Goal: Task Accomplishment & Management: Manage account settings

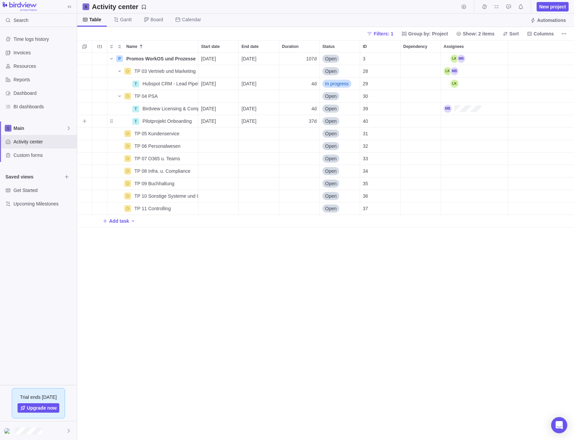
scroll to position [382, 492]
click at [174, 82] on span "Details" at bounding box center [177, 83] width 16 height 7
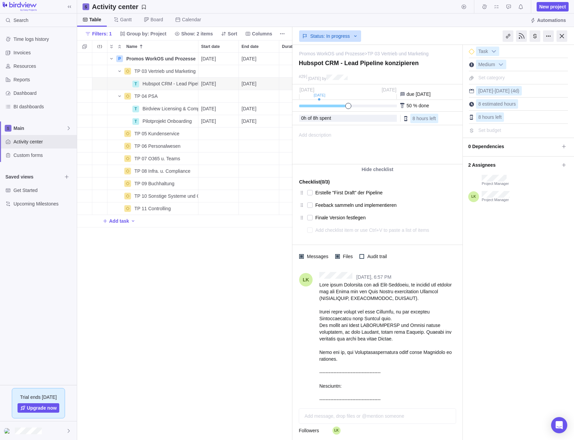
click at [338, 145] on div "Add description ... read all" at bounding box center [377, 144] width 169 height 38
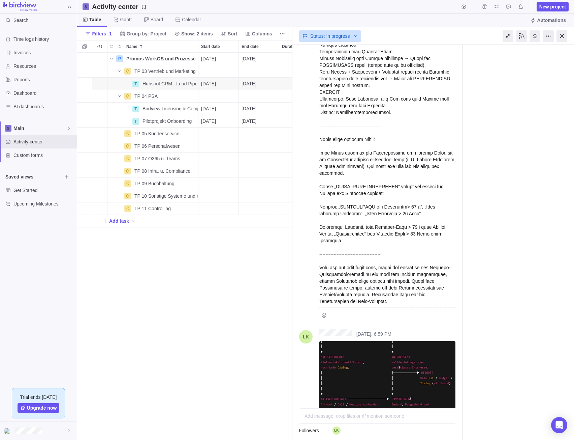
scroll to position [661, 0]
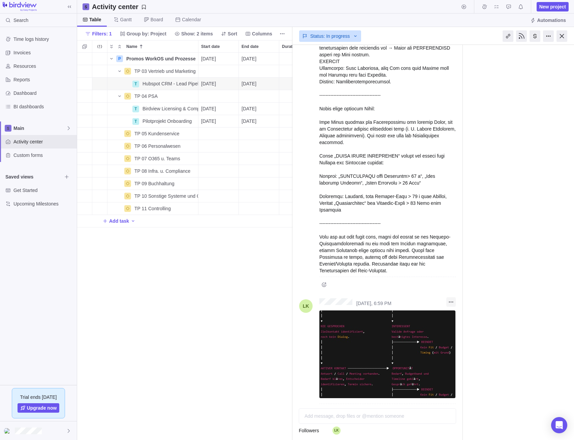
click at [450, 299] on icon "More actions" at bounding box center [451, 301] width 5 height 5
click at [426, 267] on div "[DATE], 6:57 PM [DATE], 6:59 PM" at bounding box center [378, 13] width 170 height 814
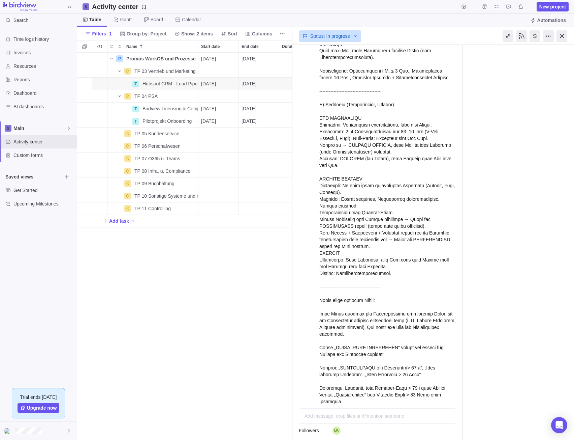
scroll to position [472, 0]
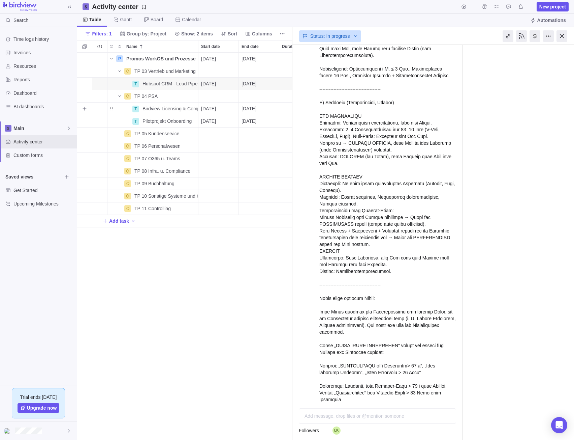
click at [251, 108] on span "[DATE]" at bounding box center [249, 108] width 15 height 7
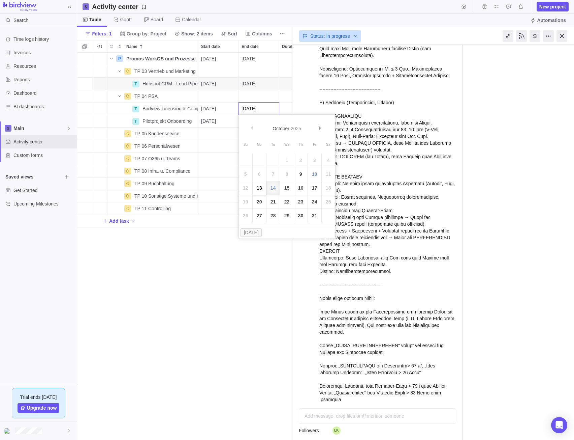
click at [261, 188] on link "13" at bounding box center [259, 187] width 13 height 13
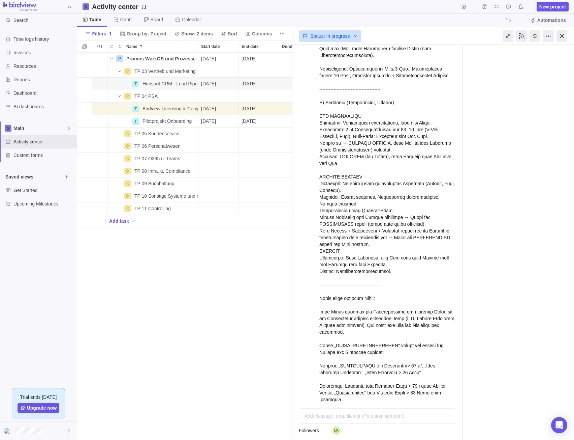
click at [261, 250] on div "P Promos WorkOS und Prozesse Details [DATE] [DATE] 107d Open 3 TP 03 Vertrieb u…" at bounding box center [184, 246] width 215 height 387
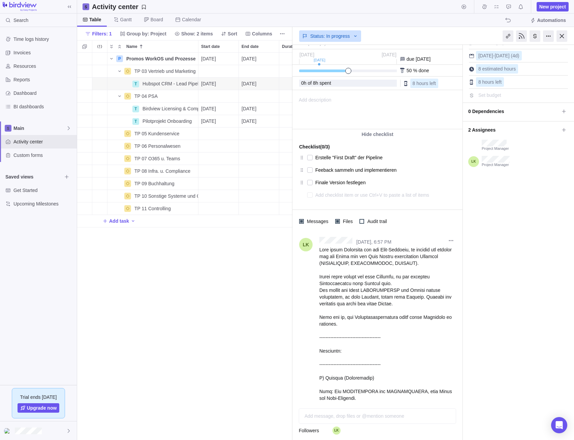
scroll to position [0, 0]
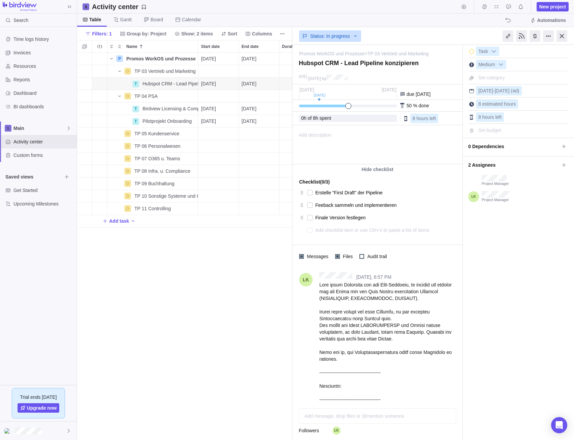
click at [234, 251] on div "P Promos WorkOS und Prozesse Details [DATE] [DATE] 107d Open 3 TP 03 Vertrieb u…" at bounding box center [184, 246] width 215 height 387
click at [256, 85] on span "[DATE]" at bounding box center [249, 83] width 15 height 7
click at [229, 235] on div "P Promos WorkOS und Prozesse Details [DATE] [DATE] 107d Open 3 TP 03 Vertrieb u…" at bounding box center [184, 246] width 215 height 387
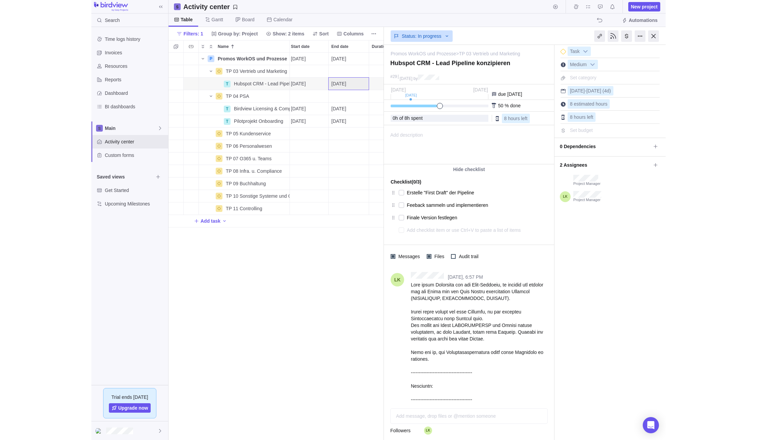
scroll to position [382, 393]
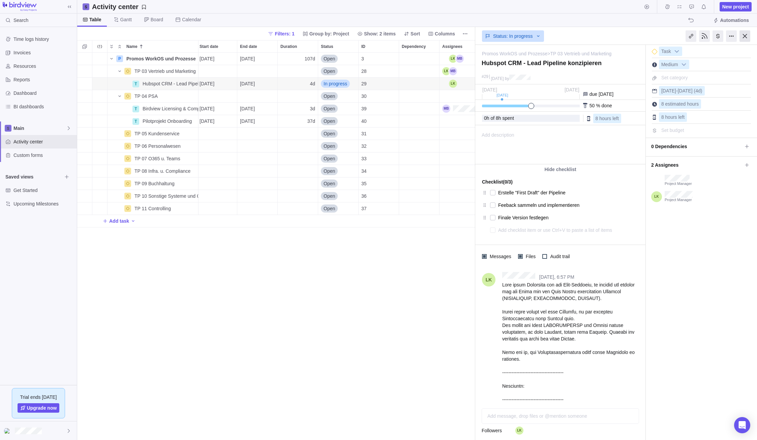
click at [574, 37] on div at bounding box center [745, 35] width 11 height 11
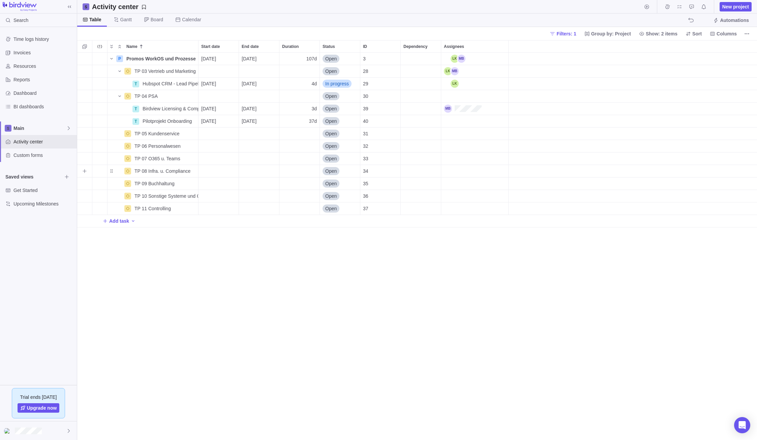
click at [574, 174] on div "grid" at bounding box center [633, 171] width 248 height 12
click at [561, 171] on div "grid" at bounding box center [633, 171] width 248 height 12
click at [167, 83] on icon "Name" at bounding box center [164, 83] width 5 height 5
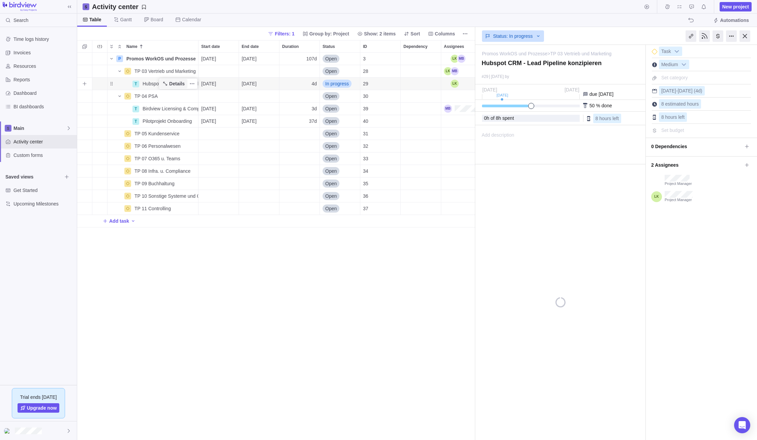
type textarea "x"
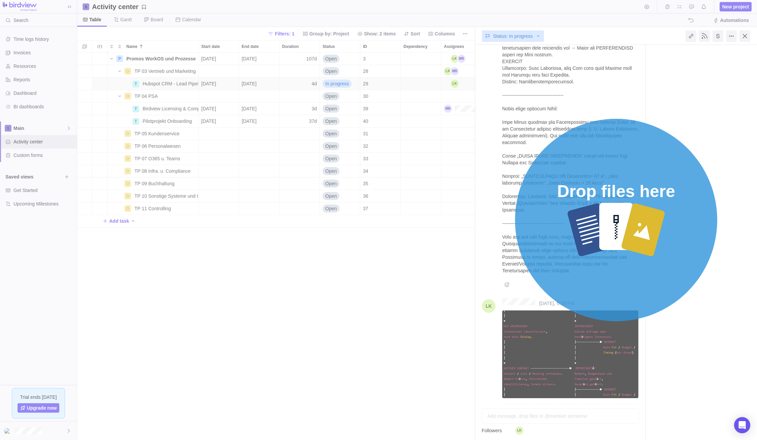
scroll to position [674, 0]
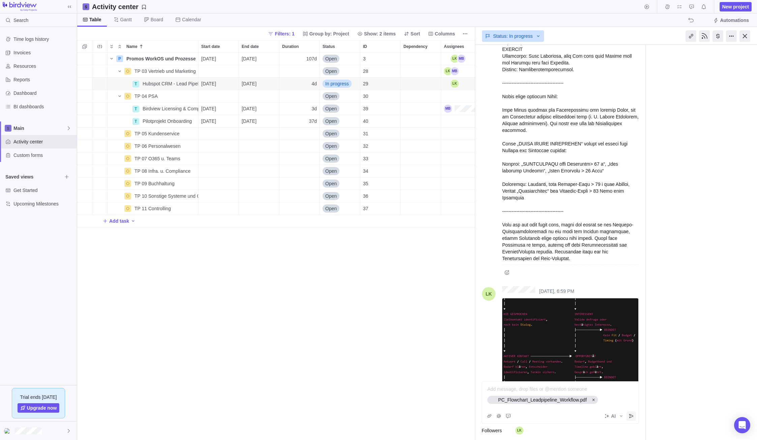
click at [574, 416] on icon "Post" at bounding box center [631, 415] width 5 height 5
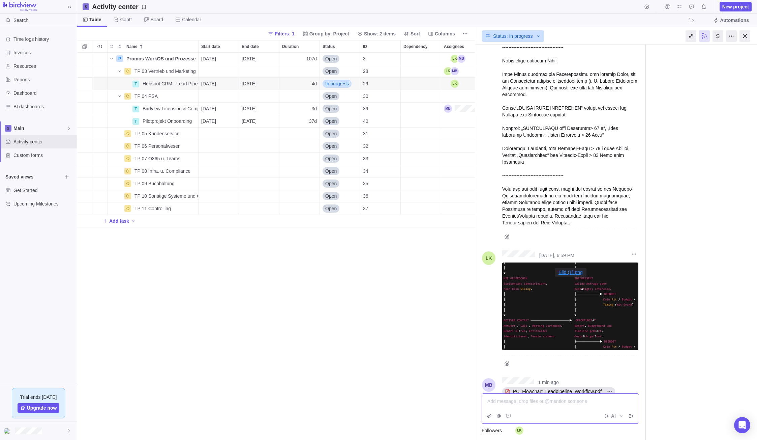
scroll to position [718, 0]
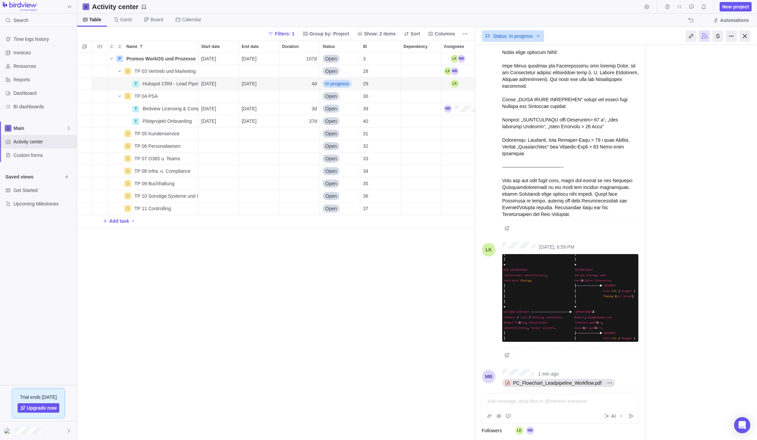
click at [321, 280] on div "P Promos WorkOS und Prozesse Details [DATE] [DATE] 107d Open 3 TP 03 Vertrieb u…" at bounding box center [276, 246] width 398 height 387
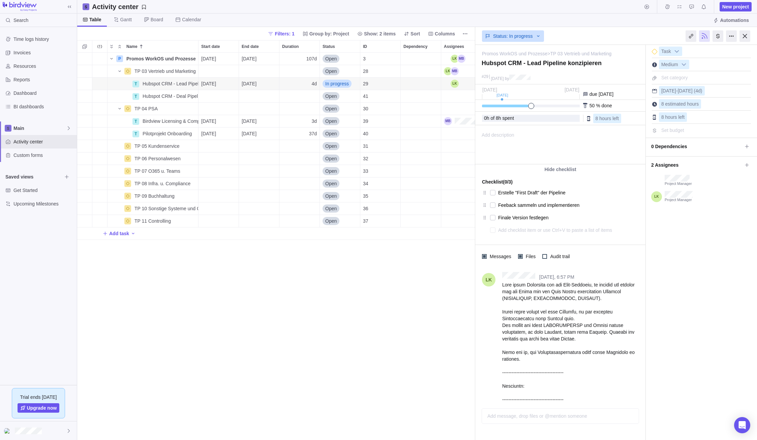
scroll to position [382, 393]
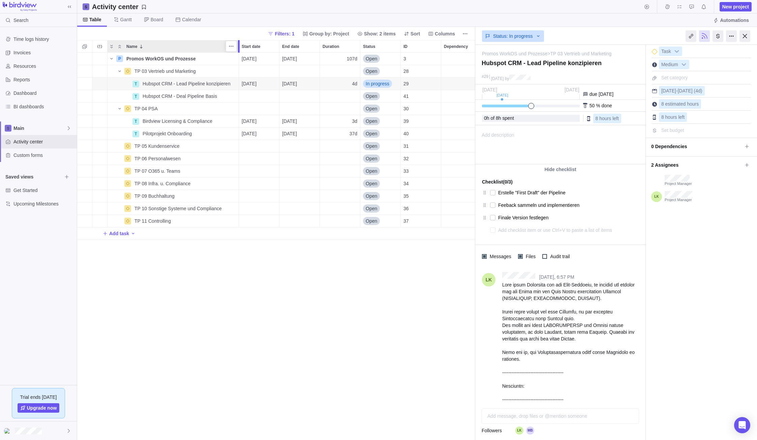
drag, startPoint x: 201, startPoint y: 48, endPoint x: 242, endPoint y: 49, distance: 41.1
click at [242, 49] on div at bounding box center [239, 46] width 5 height 12
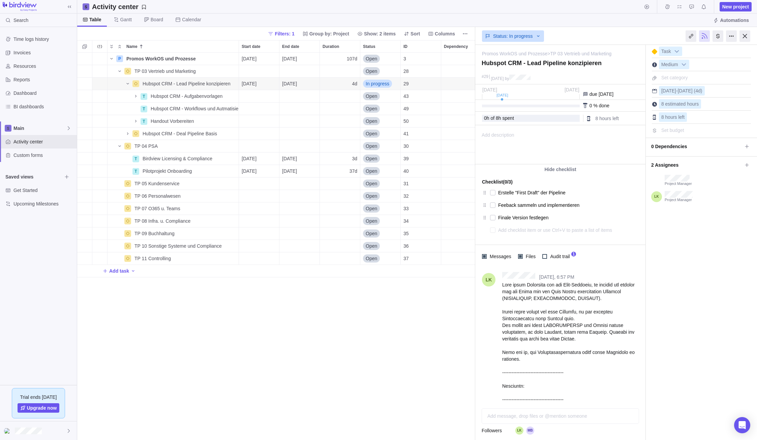
scroll to position [5, 5]
click at [51, 426] on div at bounding box center [38, 430] width 77 height 19
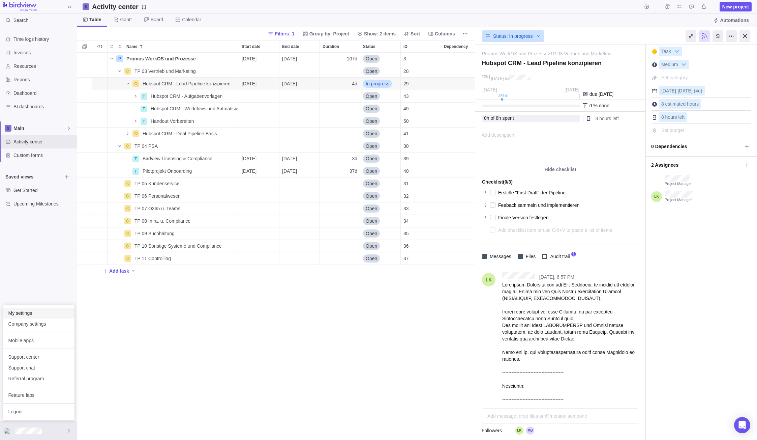
click at [49, 311] on span "My settings" at bounding box center [38, 312] width 61 height 7
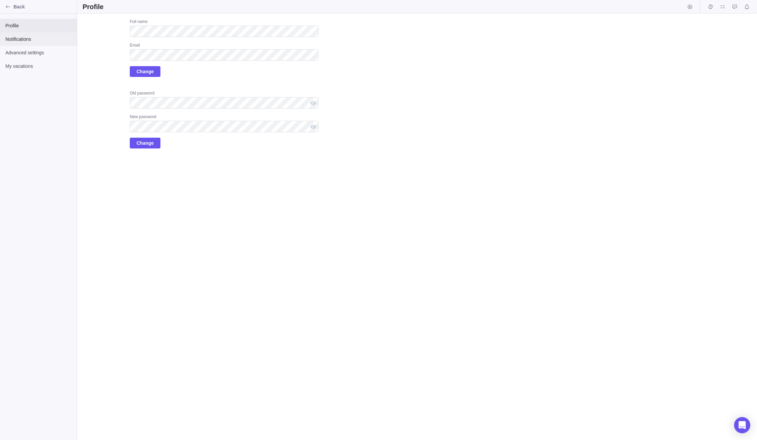
click at [53, 41] on span "Notifications" at bounding box center [38, 39] width 66 height 7
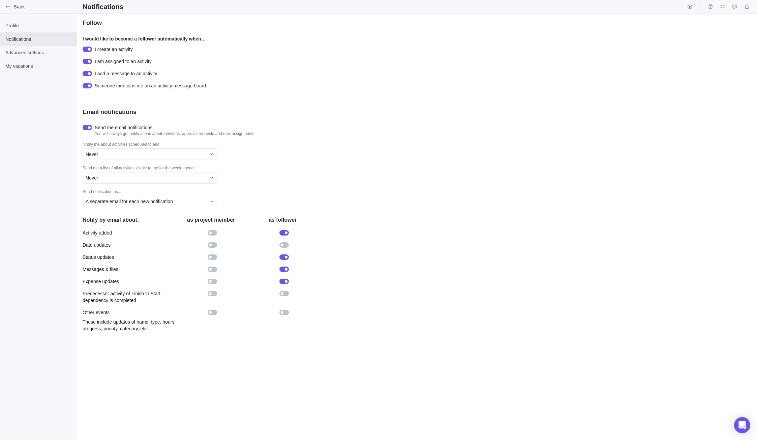
click at [282, 233] on div at bounding box center [283, 232] width 9 height 5
click at [285, 255] on div at bounding box center [283, 256] width 9 height 5
click at [285, 267] on div at bounding box center [283, 268] width 9 height 5
click at [283, 280] on div at bounding box center [283, 280] width 9 height 5
click at [437, 151] on div "Follow I would like to become a follower automatically when… I create an activi…" at bounding box center [417, 226] width 680 height 426
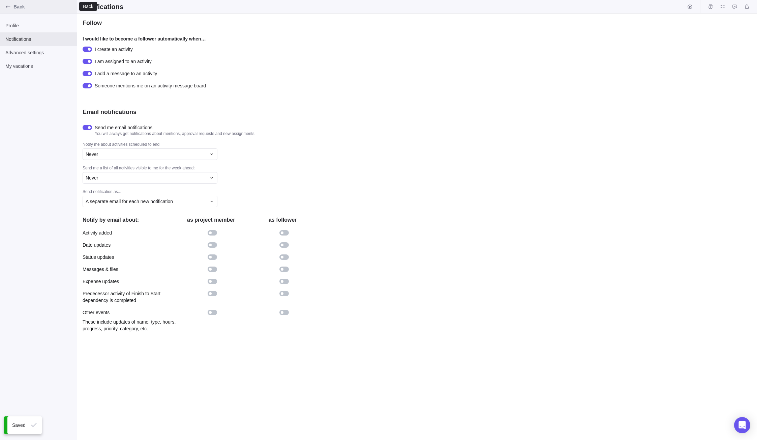
click at [22, 7] on span "Back" at bounding box center [43, 6] width 61 height 7
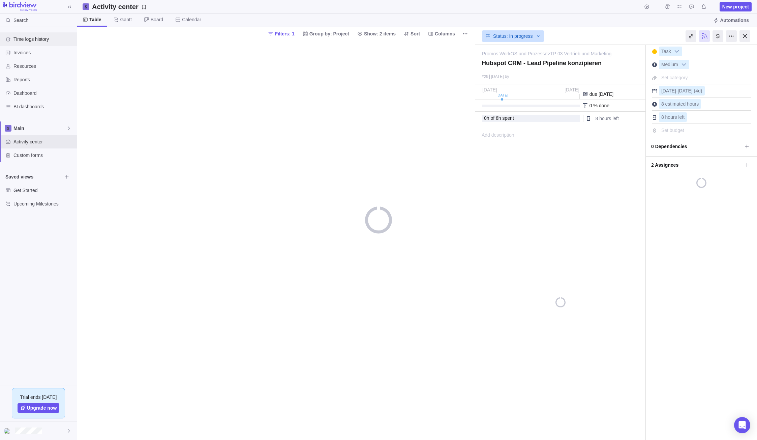
type textarea "x"
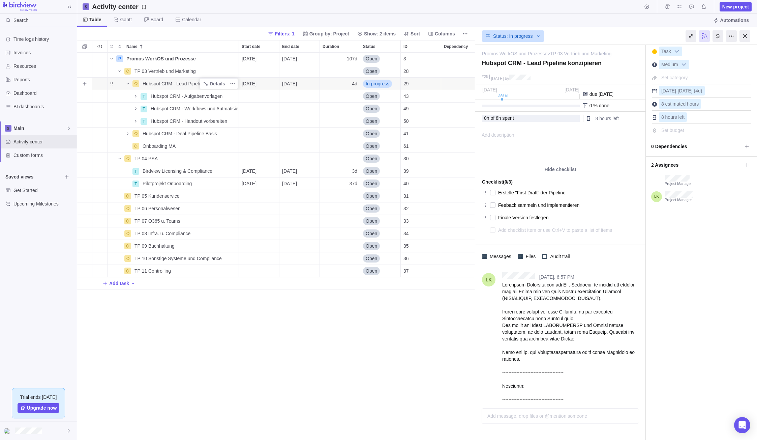
scroll to position [382, 393]
click at [128, 148] on icon "Name" at bounding box center [127, 145] width 5 height 5
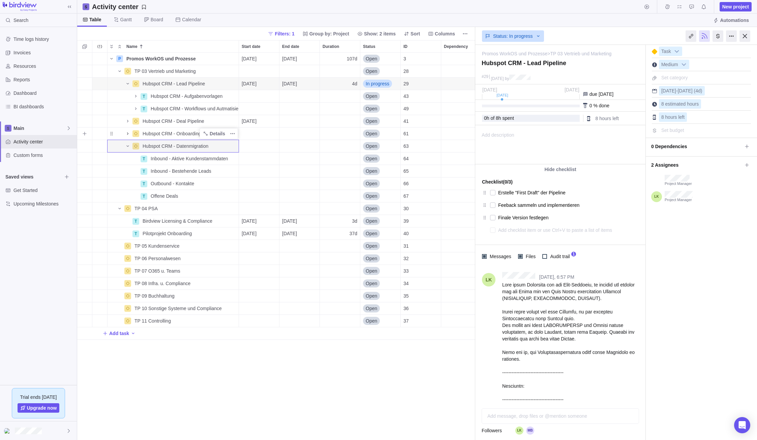
click at [129, 136] on span "Name" at bounding box center [128, 133] width 8 height 9
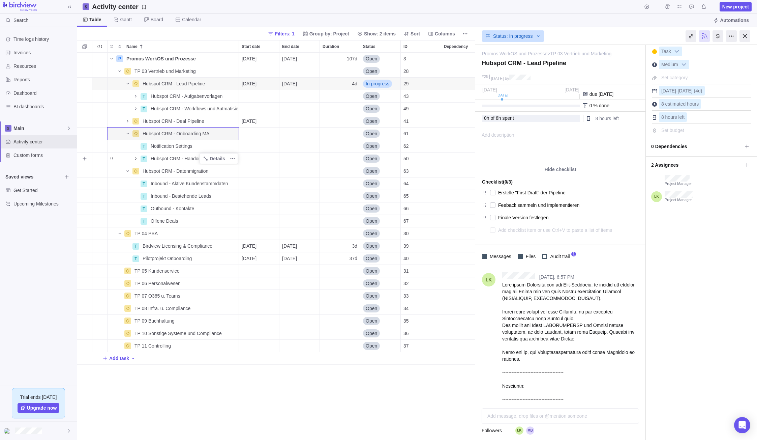
click at [132, 157] on span "Name" at bounding box center [136, 158] width 8 height 9
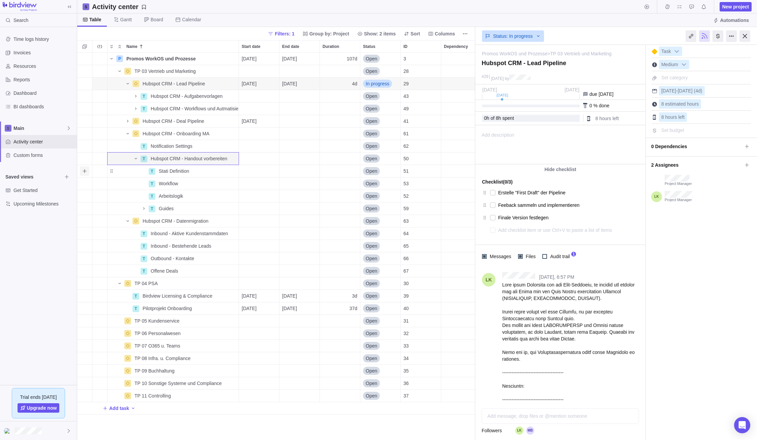
click at [85, 171] on icon "Add sub-activity" at bounding box center [85, 171] width 4 height 4
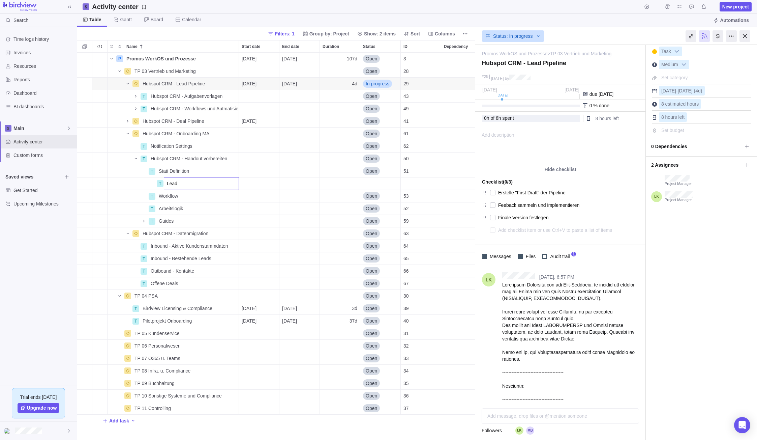
type input "Leads"
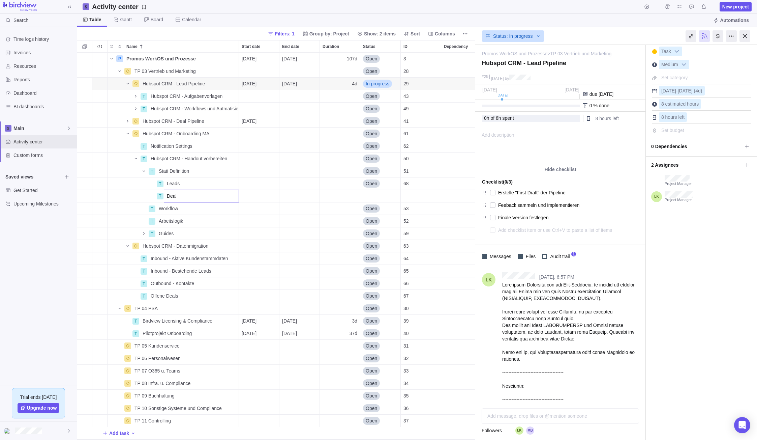
type input "Deals"
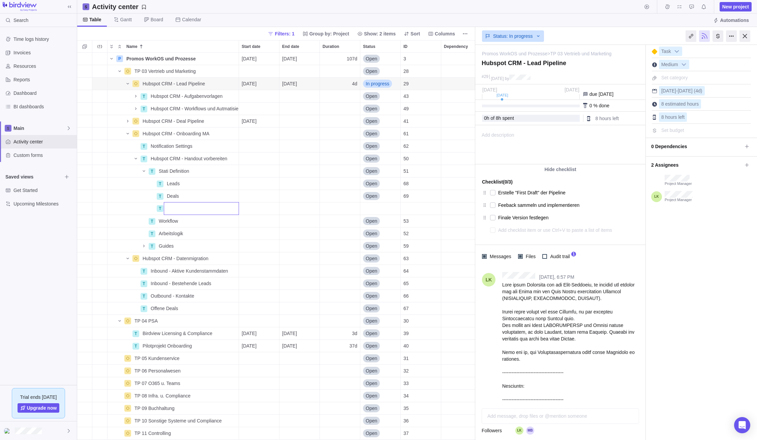
click at [85, 221] on div "P Promos WorkOS und Prozesse Details 10/02/2025 02/27/2026 107d Open 3 TP 03 Ve…" at bounding box center [276, 246] width 398 height 387
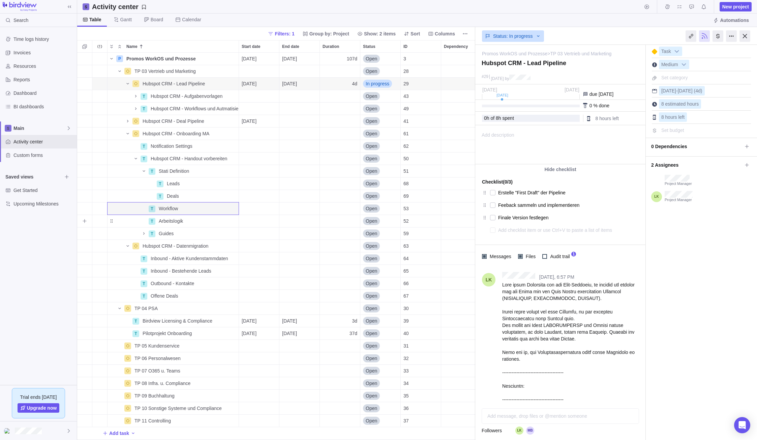
scroll to position [4, 0]
click at [83, 219] on icon "Add sub-activity" at bounding box center [85, 221] width 4 height 4
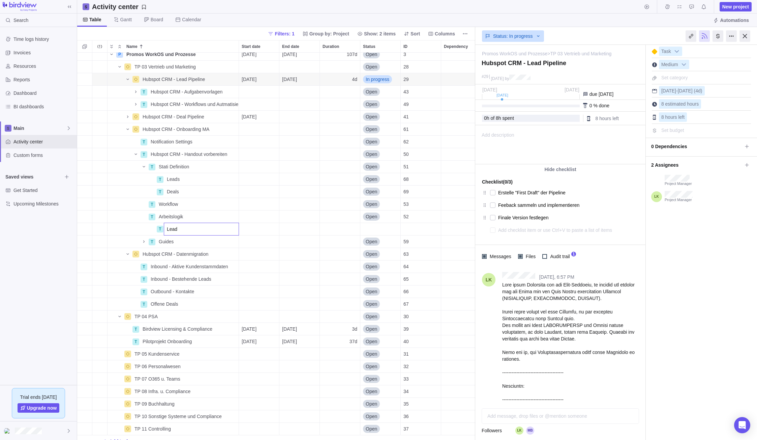
type input "Leads"
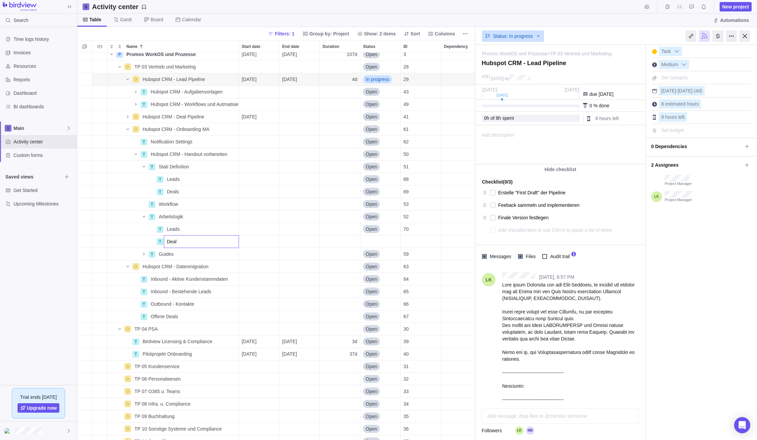
type input "Deals"
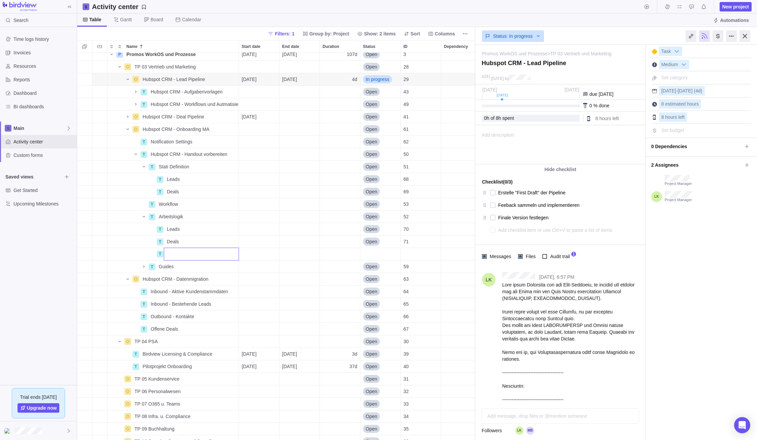
click at [176, 210] on div "P Promos WorkOS und Prozesse Details 10/02/2025 02/27/2026 107d Open 3 TP 03 Ve…" at bounding box center [276, 246] width 398 height 387
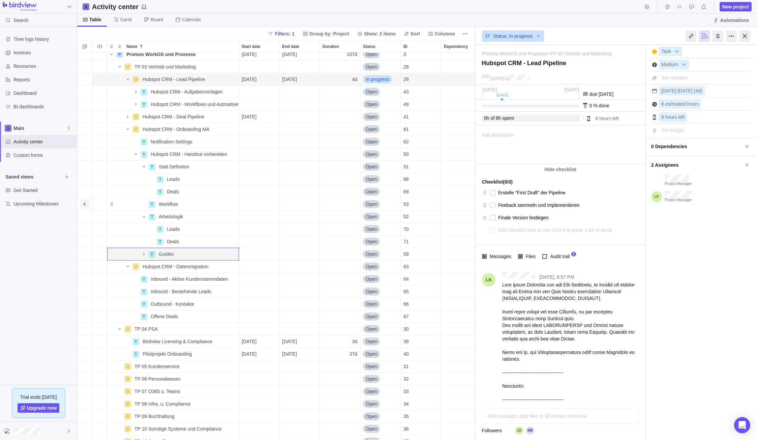
click at [89, 203] on span "Add sub-activity" at bounding box center [84, 203] width 9 height 9
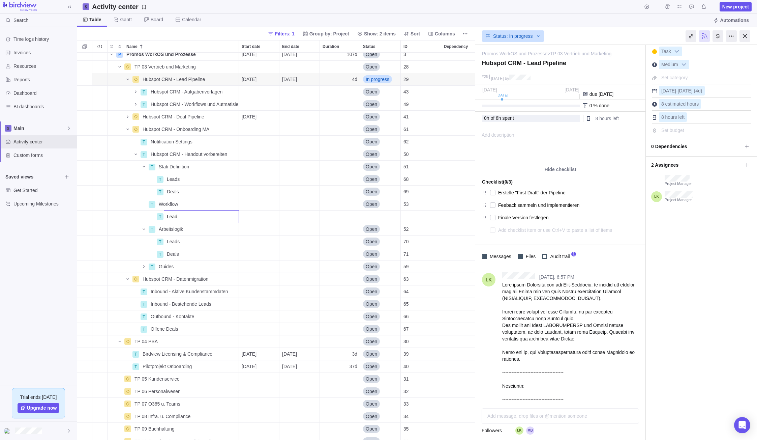
type input "Leads"
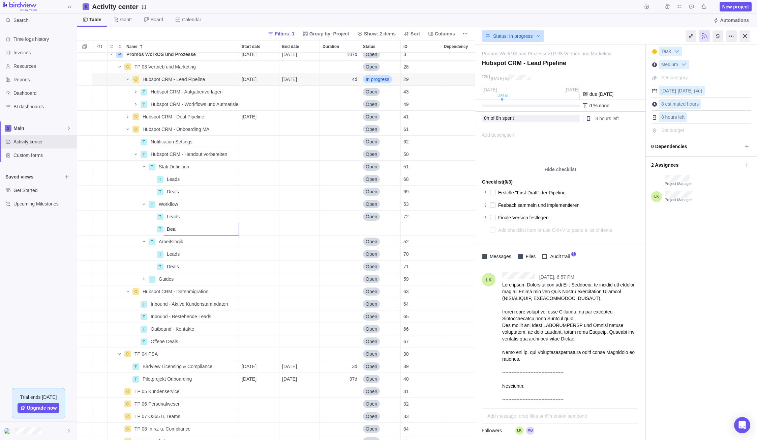
type input "Deals"
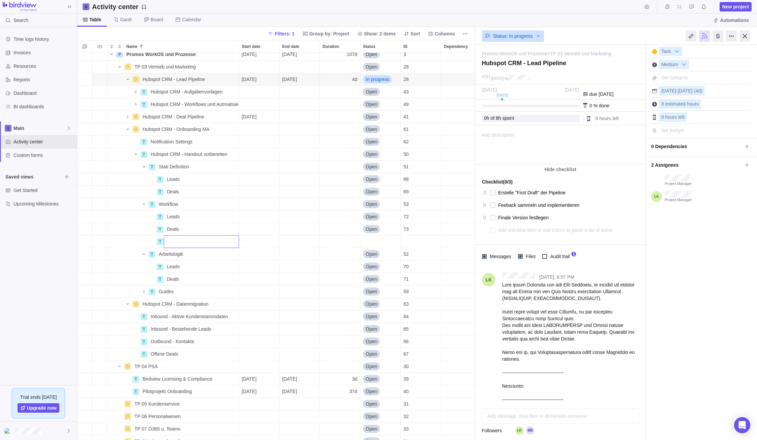
click at [180, 296] on div "P Promos WorkOS und Prozesse Details 10/02/2025 02/27/2026 107d Open 3 TP 03 Ve…" at bounding box center [276, 246] width 398 height 387
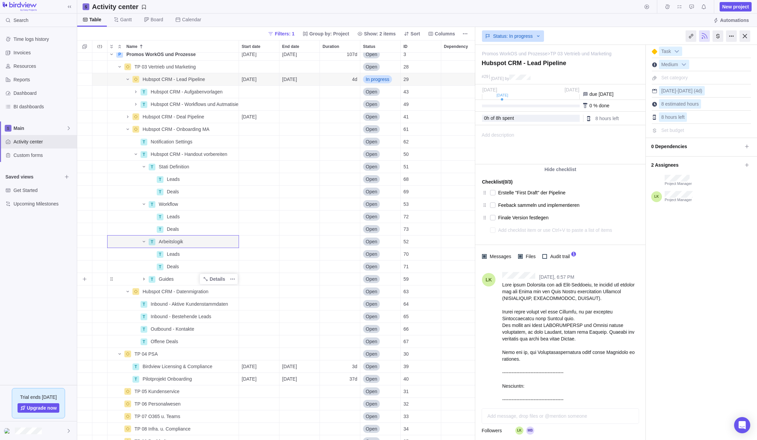
click at [144, 278] on icon "Name" at bounding box center [143, 278] width 5 height 5
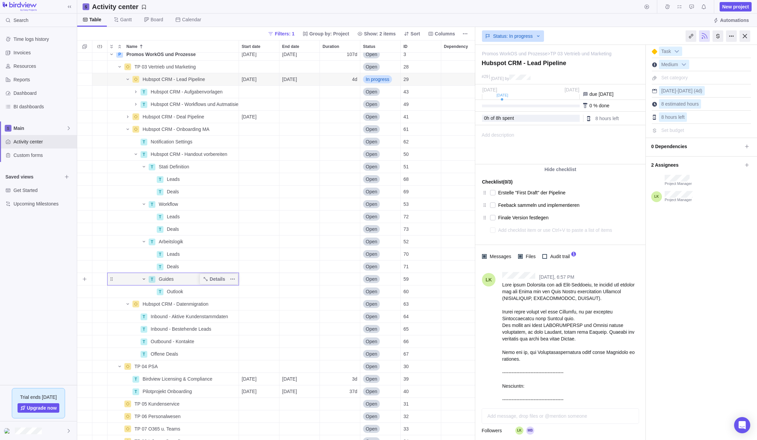
click at [144, 278] on icon "Name" at bounding box center [143, 278] width 5 height 5
click at [146, 166] on icon "Name" at bounding box center [143, 166] width 5 height 5
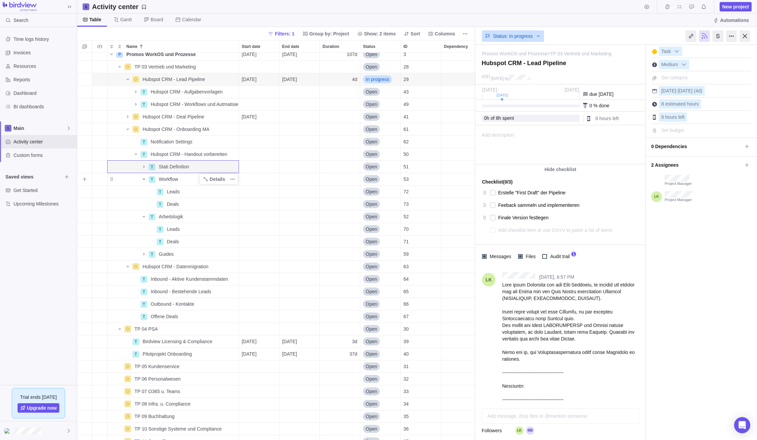
click at [143, 177] on icon "Name" at bounding box center [143, 178] width 5 height 5
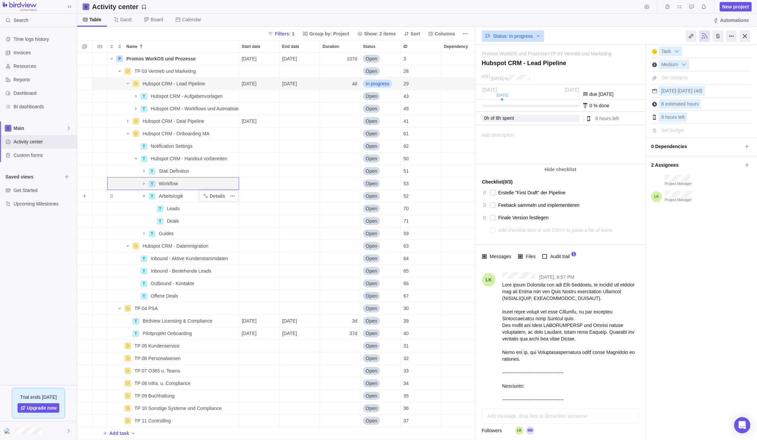
click at [145, 193] on icon "Name" at bounding box center [143, 195] width 5 height 5
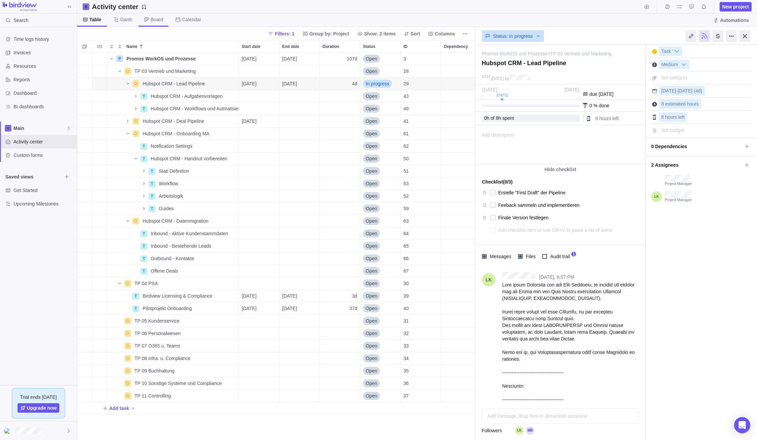
click at [148, 15] on span "Board" at bounding box center [154, 19] width 30 height 13
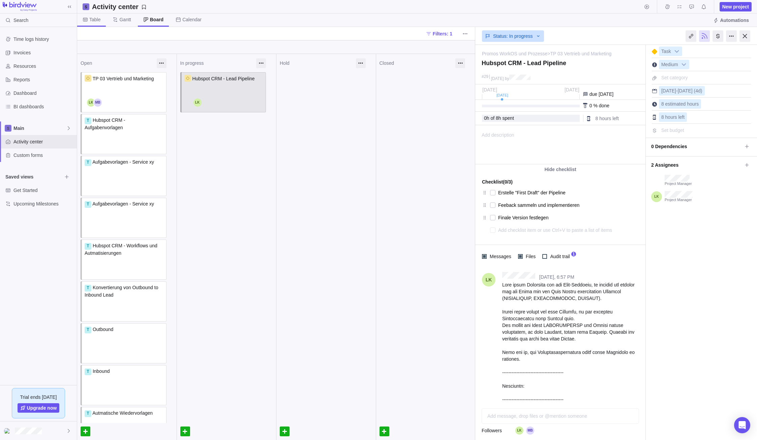
click at [100, 21] on span "Table" at bounding box center [91, 19] width 29 height 13
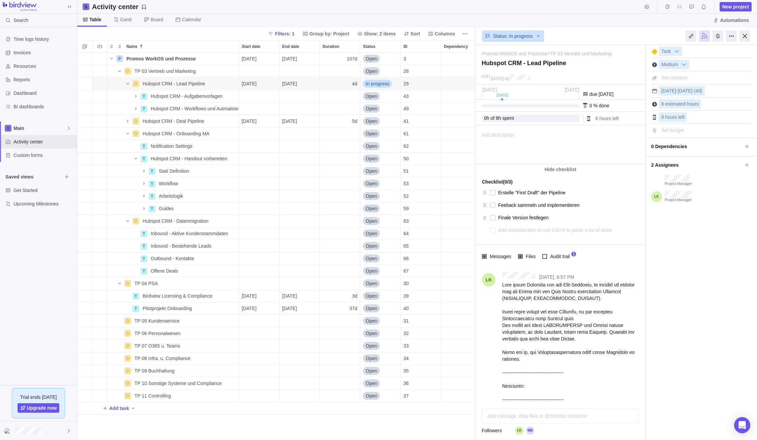
scroll to position [382, 393]
click at [130, 80] on span "Name" at bounding box center [128, 83] width 8 height 9
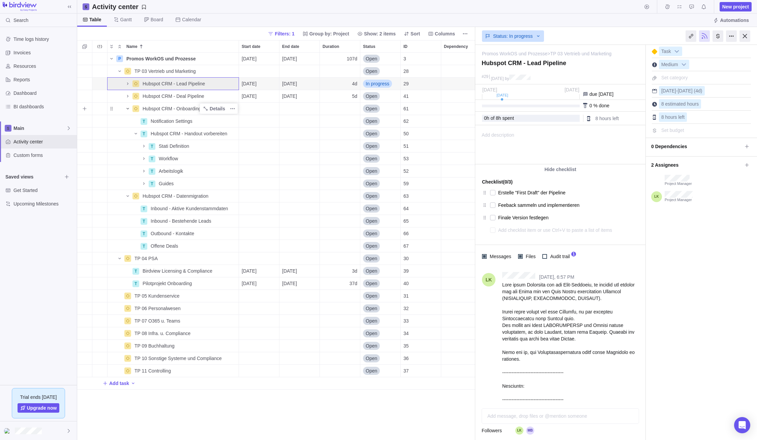
click at [129, 107] on icon "Name" at bounding box center [127, 108] width 5 height 5
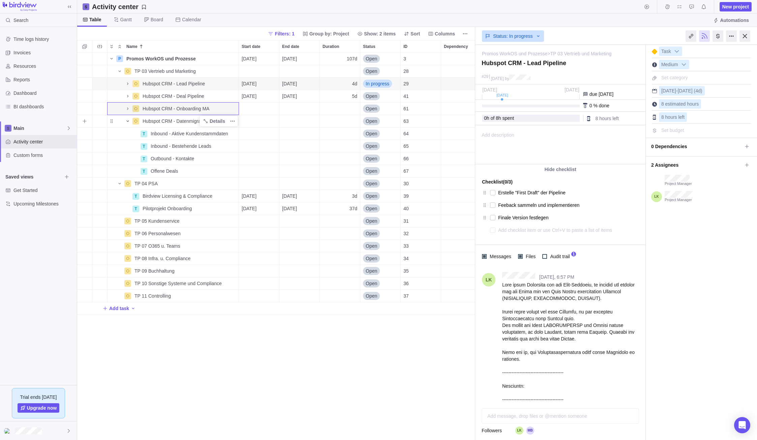
click at [128, 120] on icon "Name" at bounding box center [127, 120] width 5 height 5
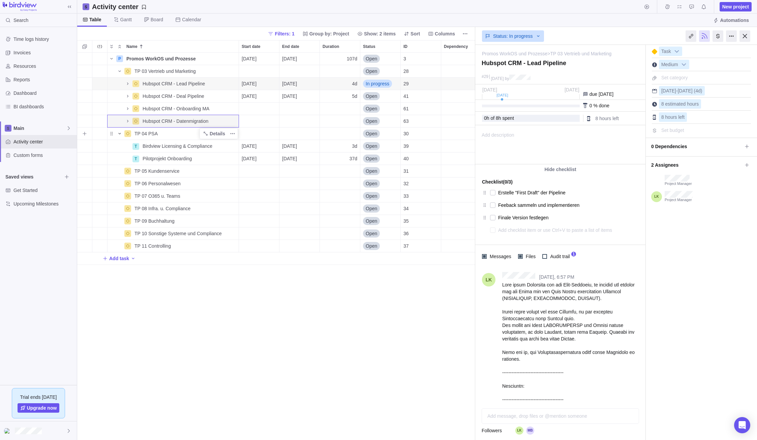
click at [119, 133] on icon "Name" at bounding box center [119, 133] width 2 height 1
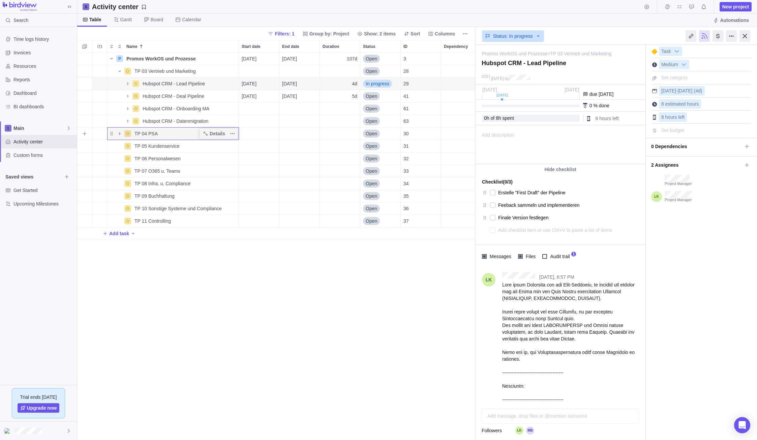
click at [119, 132] on icon "Name" at bounding box center [119, 133] width 5 height 5
click at [119, 133] on icon "Name" at bounding box center [119, 133] width 2 height 1
click at [119, 132] on icon "Name" at bounding box center [119, 133] width 5 height 5
click at [119, 133] on icon "Name" at bounding box center [119, 133] width 2 height 1
click at [121, 132] on icon "Name" at bounding box center [119, 133] width 5 height 5
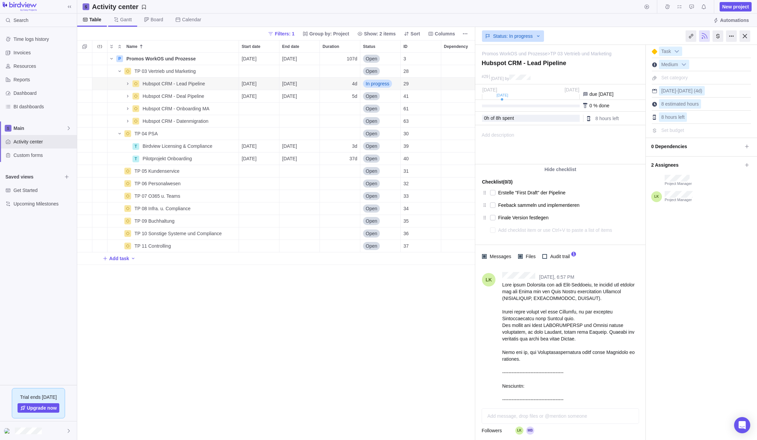
click at [121, 21] on span "Gantt" at bounding box center [125, 19] width 11 height 7
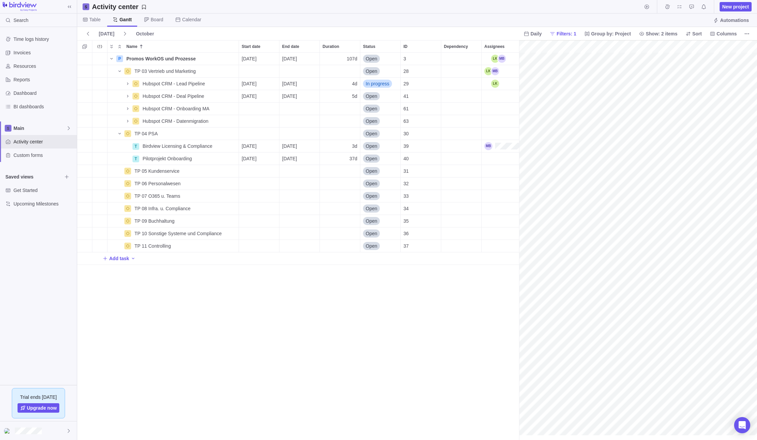
scroll to position [0, 280]
click at [89, 17] on span "Table" at bounding box center [94, 19] width 11 height 7
click at [105, 17] on span "Table" at bounding box center [92, 19] width 30 height 13
click at [119, 18] on span "Gantt" at bounding box center [122, 19] width 29 height 13
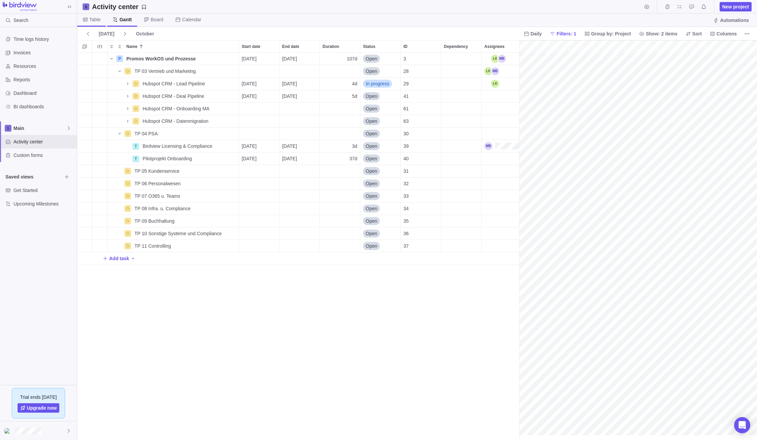
scroll to position [0, 280]
click at [98, 21] on span "Table" at bounding box center [94, 19] width 11 height 7
